Goal: Information Seeking & Learning: Learn about a topic

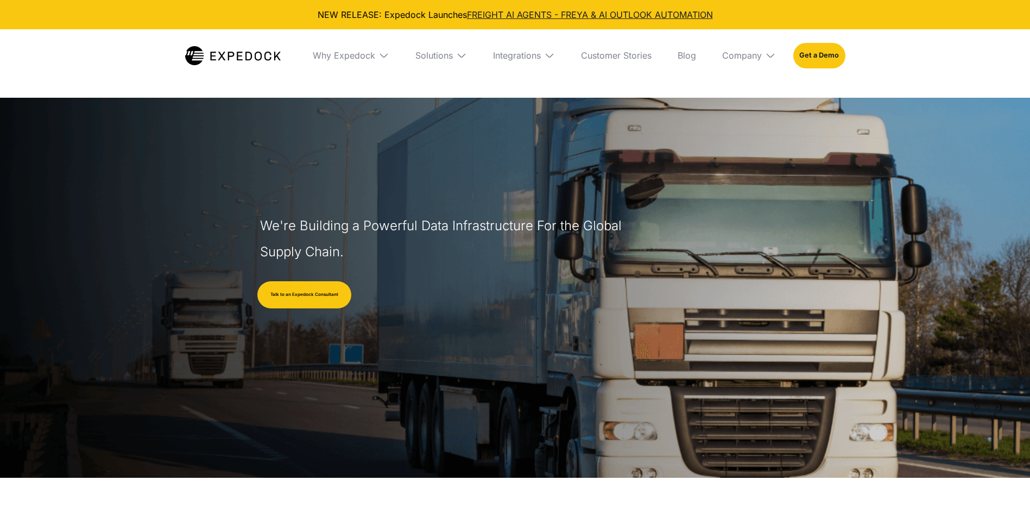
select select
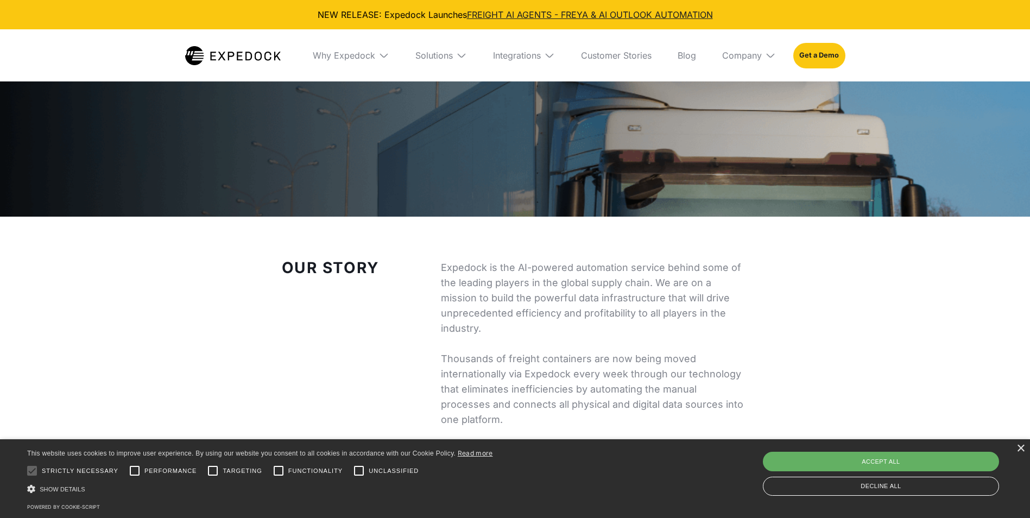
click at [857, 461] on div "Accept all" at bounding box center [881, 462] width 236 height 20
checkbox input "true"
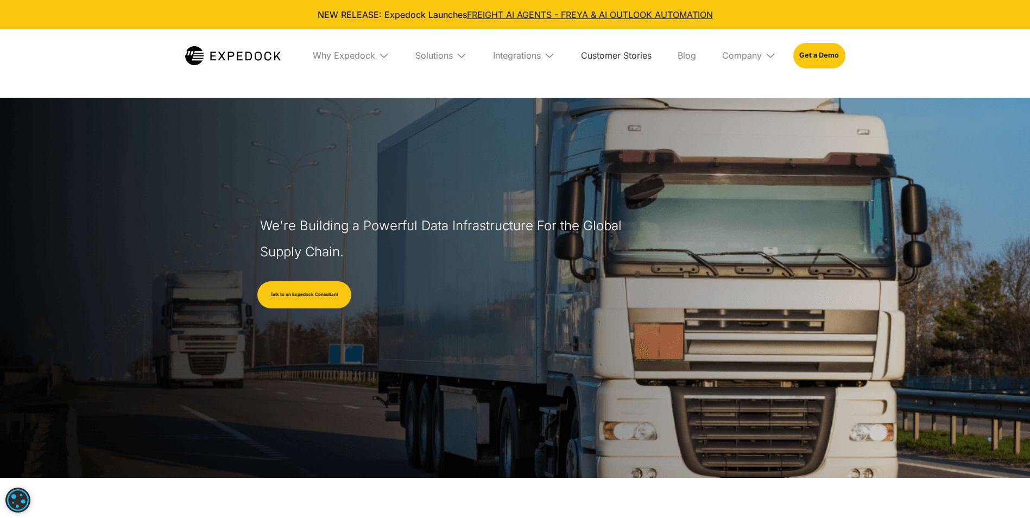
click at [607, 55] on link "Customer Stories" at bounding box center [616, 55] width 88 height 52
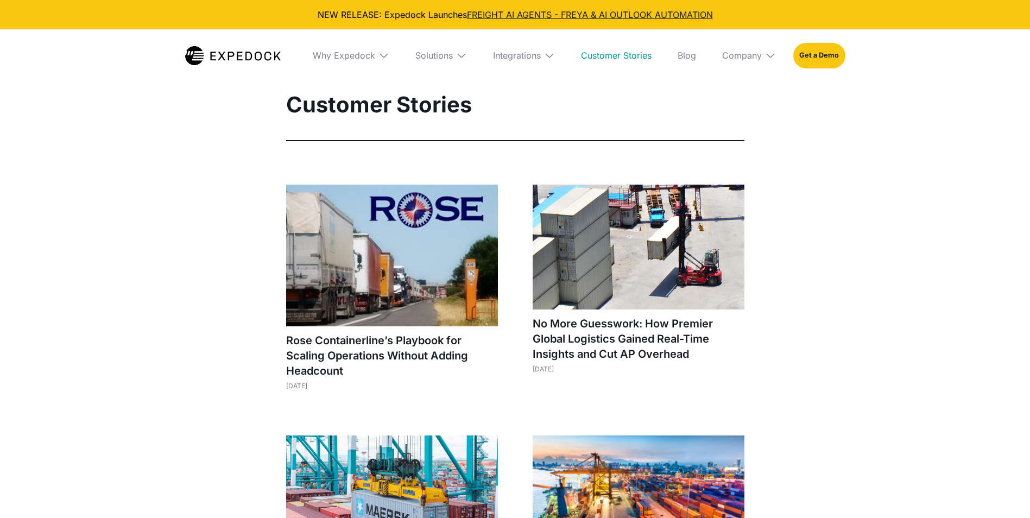
select select
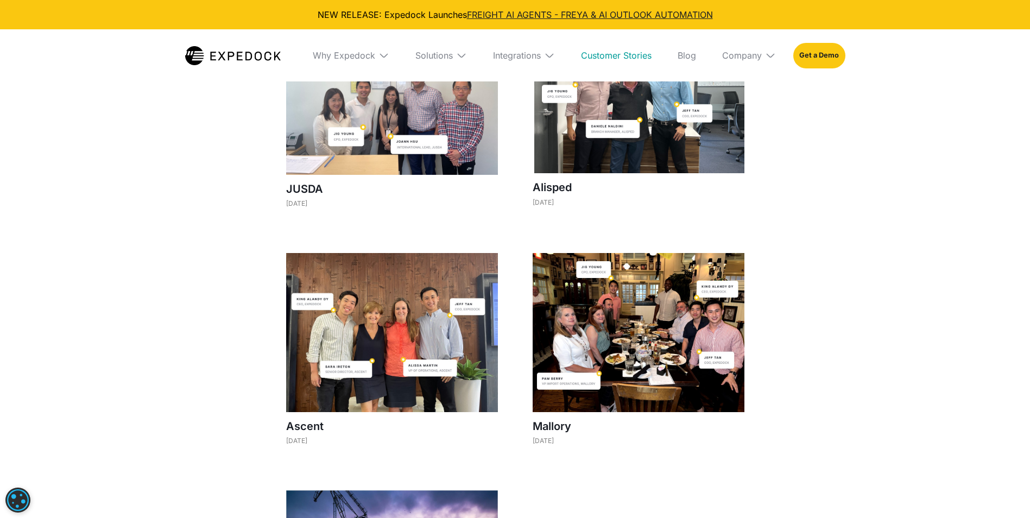
scroll to position [815, 0]
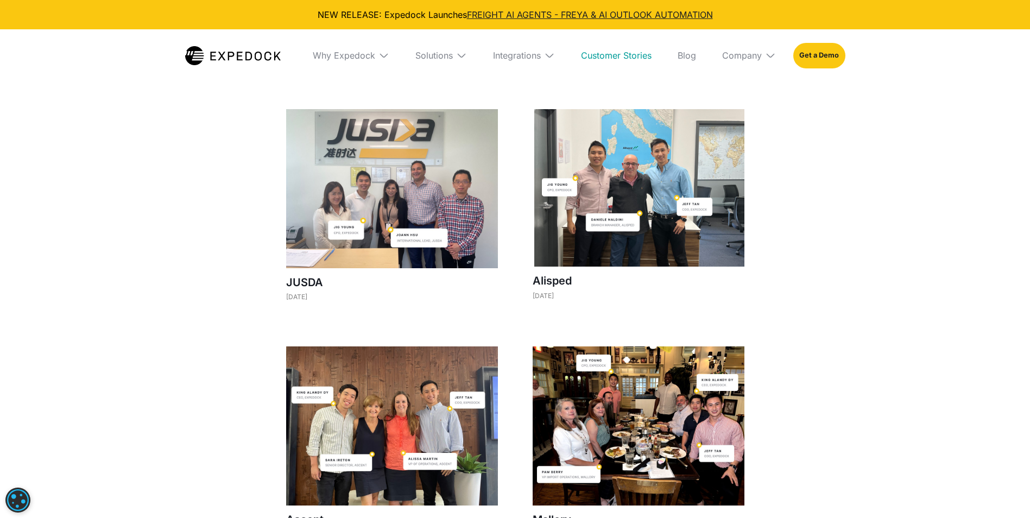
click at [628, 230] on img at bounding box center [639, 188] width 212 height 158
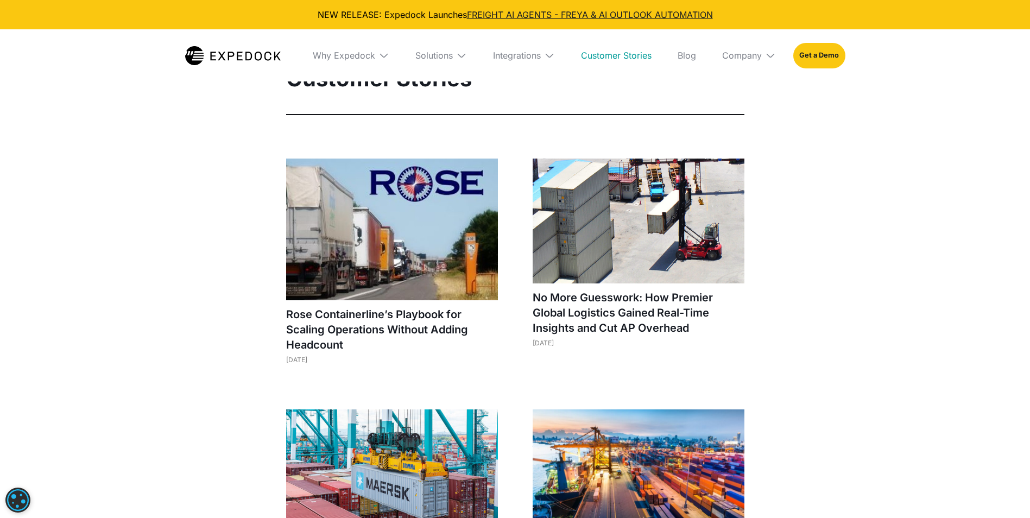
scroll to position [0, 0]
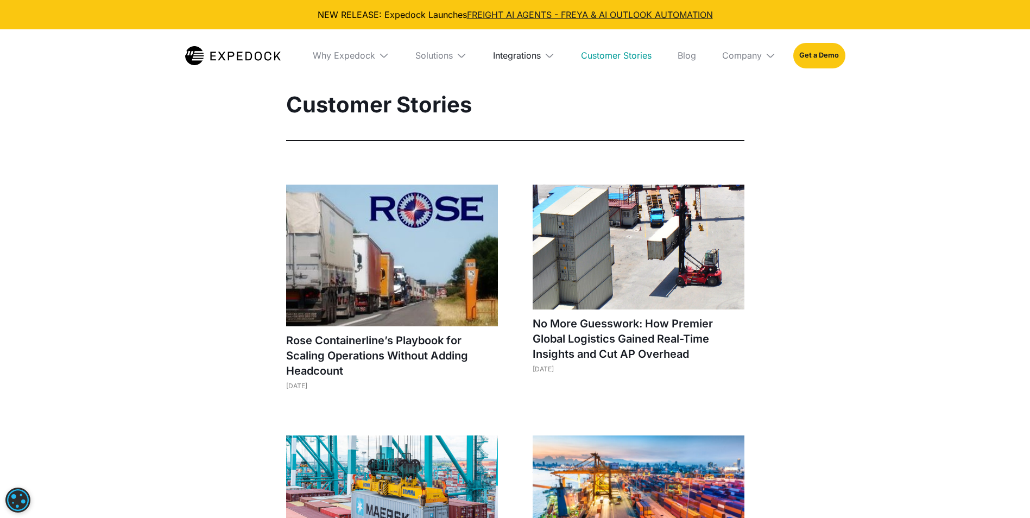
click at [522, 51] on div "Integrations" at bounding box center [517, 55] width 48 height 11
click at [517, 121] on link "Cargowise" at bounding box center [519, 124] width 89 height 28
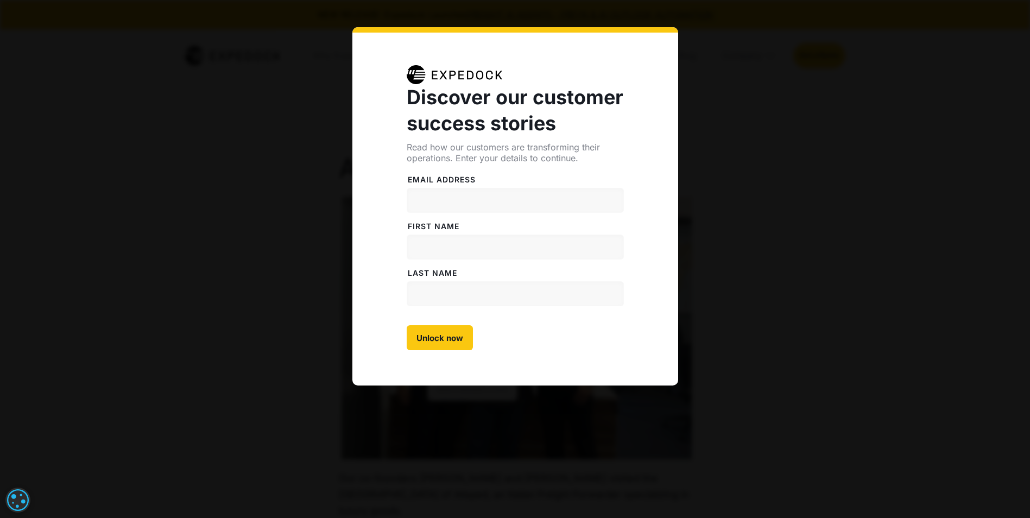
select select
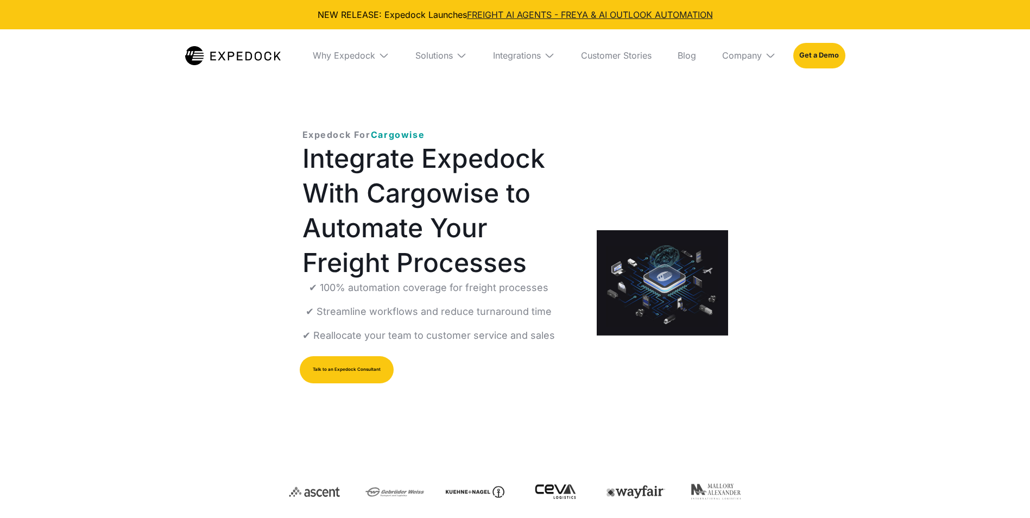
select select
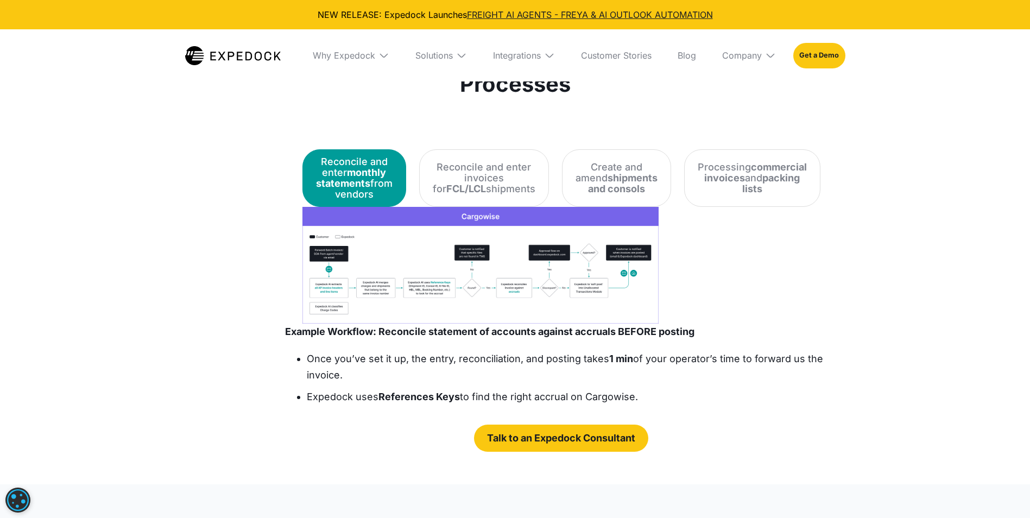
scroll to position [1901, 0]
